Goal: Information Seeking & Learning: Learn about a topic

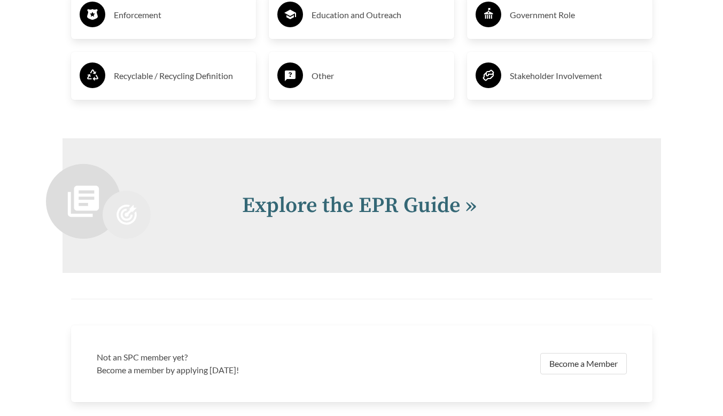
scroll to position [2100, 0]
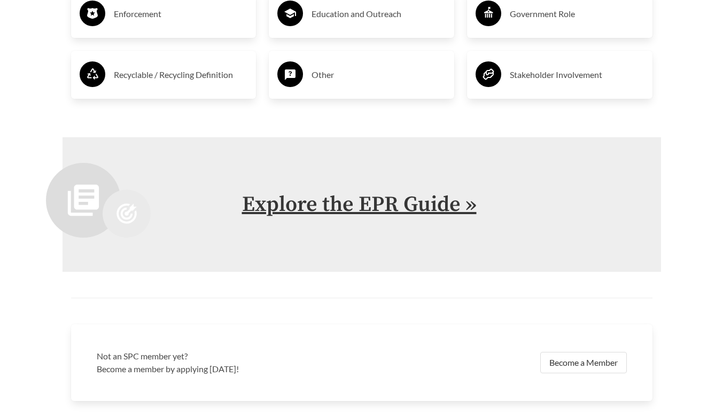
click at [426, 217] on link "Explore the EPR Guide »" at bounding box center [359, 204] width 234 height 27
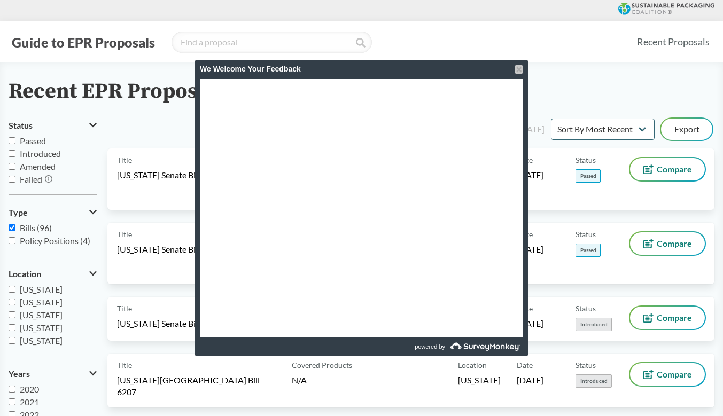
click at [520, 69] on div at bounding box center [518, 69] width 9 height 9
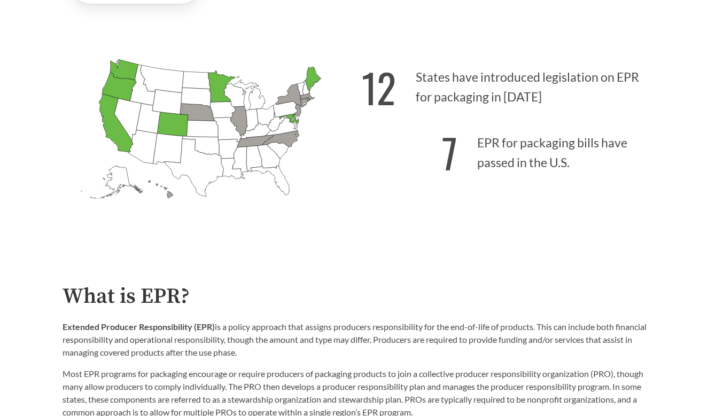
scroll to position [76, 0]
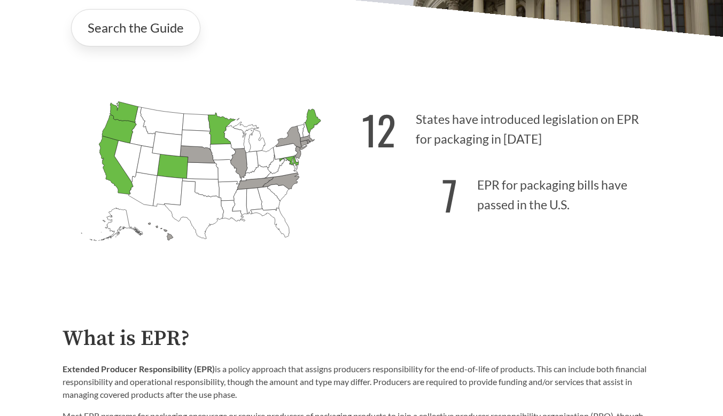
scroll to position [305, 0]
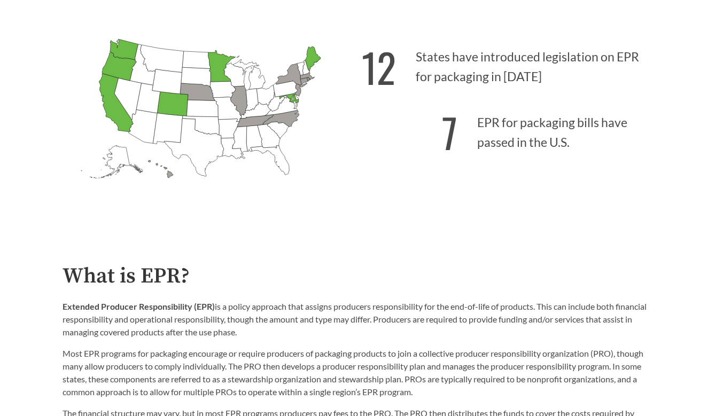
click at [129, 106] on icon "[US_STATE] Introduced:" at bounding box center [127, 99] width 27 height 42
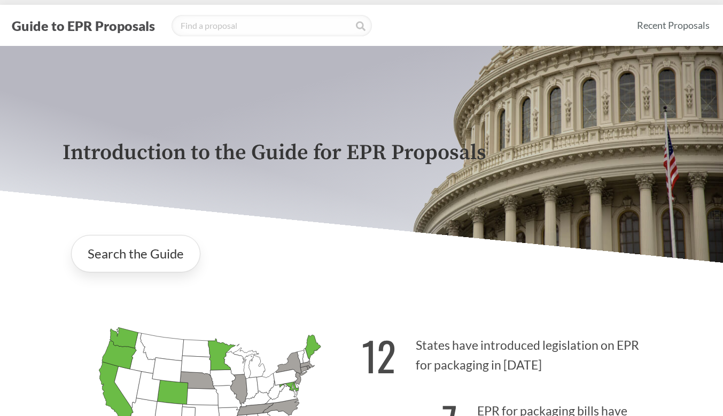
scroll to position [0, 0]
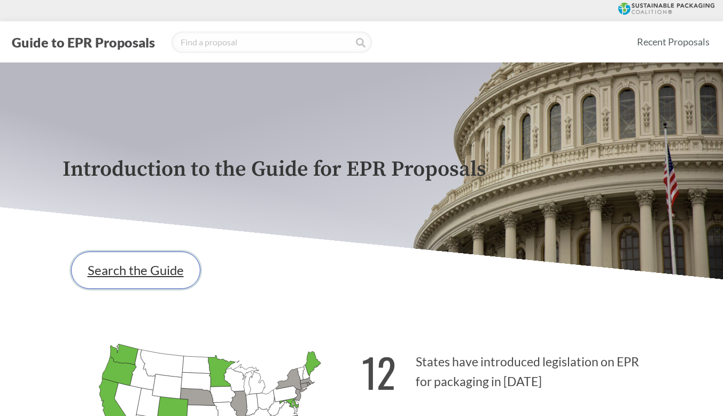
click at [142, 266] on link "Search the Guide" at bounding box center [135, 270] width 129 height 37
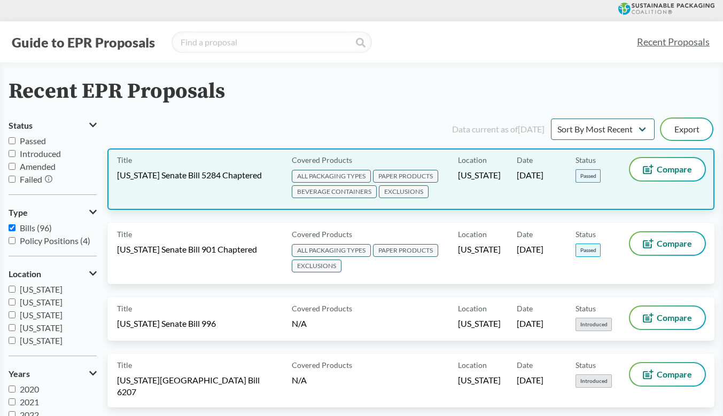
click at [199, 173] on span "[US_STATE] Senate Bill 5284 Chaptered" at bounding box center [189, 175] width 145 height 12
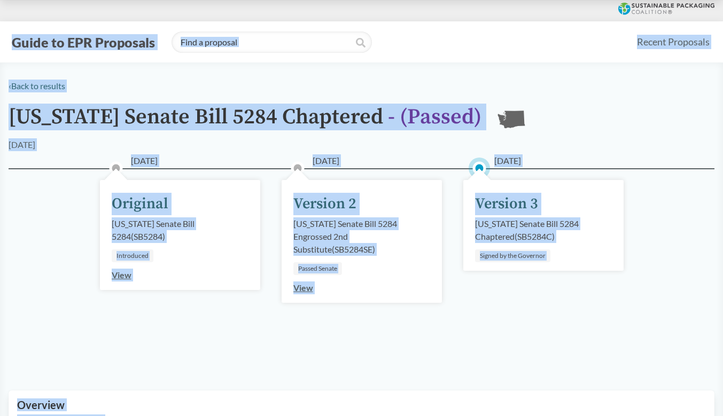
click at [199, 173] on div "01/15/2025 Original Washington Senate Bill 5284 ( SB5284 ) Introduced View 03/0…" at bounding box center [361, 266] width 705 height 197
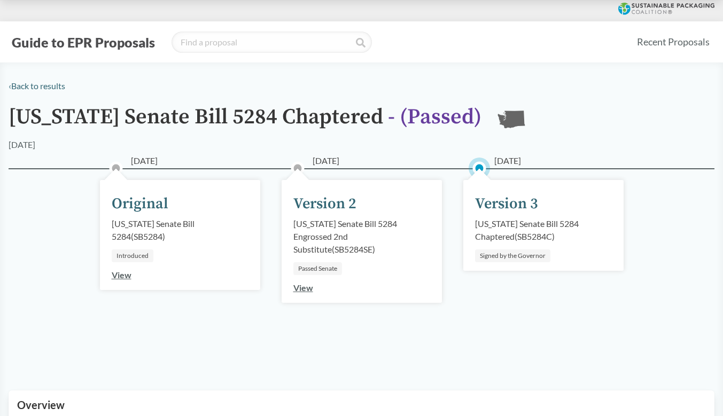
click at [286, 128] on h1 "Washington Senate Bill 5284 Chaptered - ( Passed )" at bounding box center [245, 121] width 473 height 33
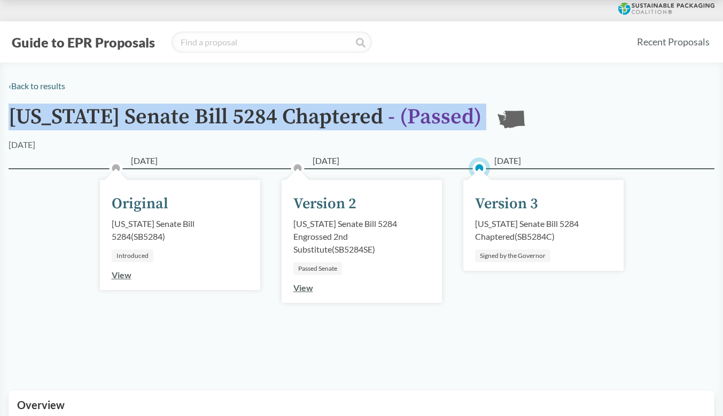
click at [286, 127] on h1 "Washington Senate Bill 5284 Chaptered - ( Passed )" at bounding box center [245, 121] width 473 height 33
click at [284, 118] on h1 "Washington Senate Bill 5284 Chaptered - ( Passed )" at bounding box center [245, 121] width 473 height 33
drag, startPoint x: 385, startPoint y: 116, endPoint x: -72, endPoint y: 107, distance: 456.7
copy h1 "[US_STATE] Senate Bill 5284 Chaptered"
